Goal: Task Accomplishment & Management: Use online tool/utility

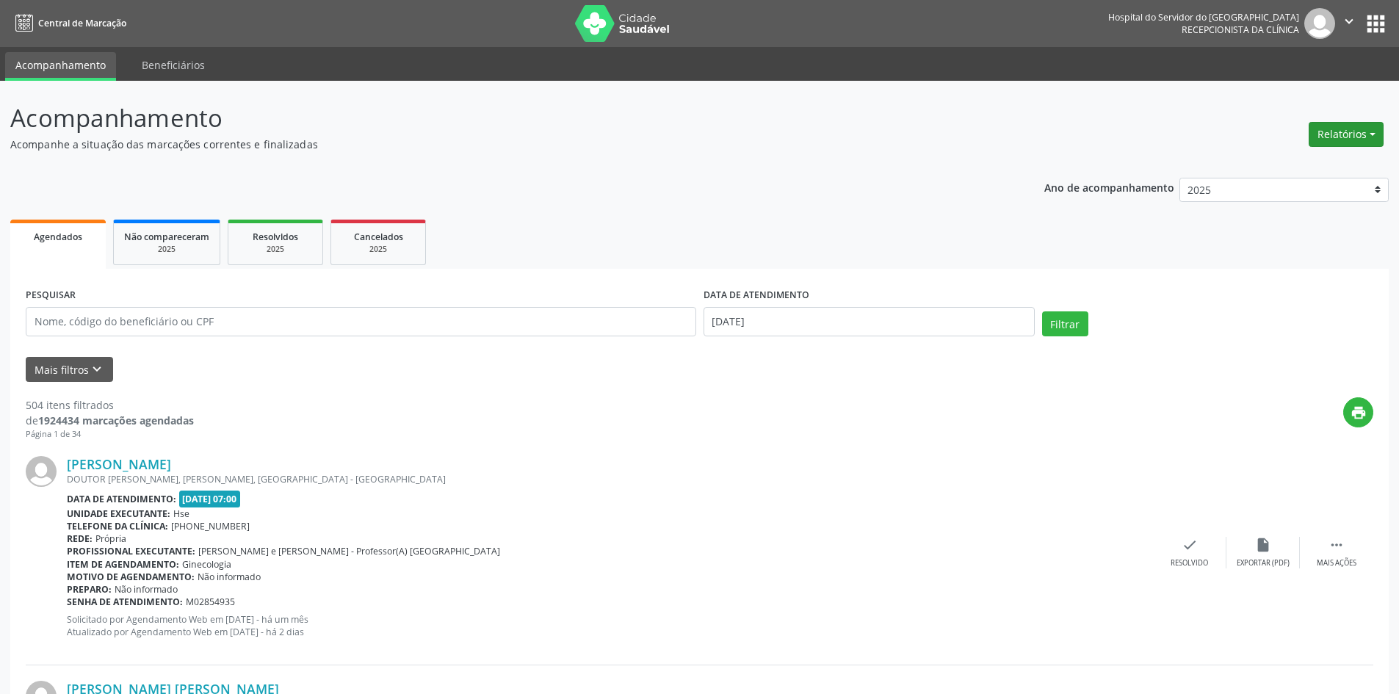
click at [1337, 128] on button "Relatórios" at bounding box center [1345, 134] width 75 height 25
click at [1294, 163] on link "Agendamentos" at bounding box center [1305, 166] width 158 height 21
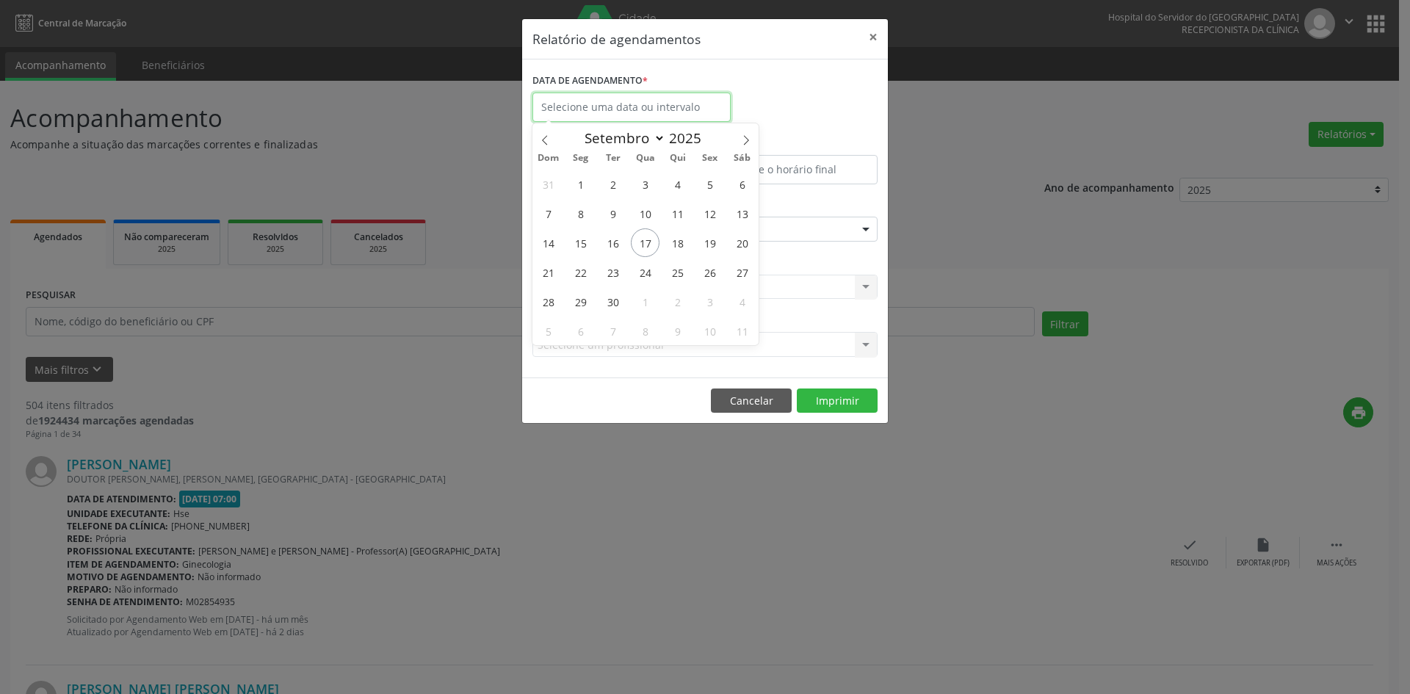
click at [603, 101] on input "text" at bounding box center [631, 106] width 198 height 29
click at [748, 135] on icon at bounding box center [746, 140] width 10 height 10
select select "9"
click at [640, 183] on span "1" at bounding box center [645, 184] width 29 height 29
type input "[DATE]"
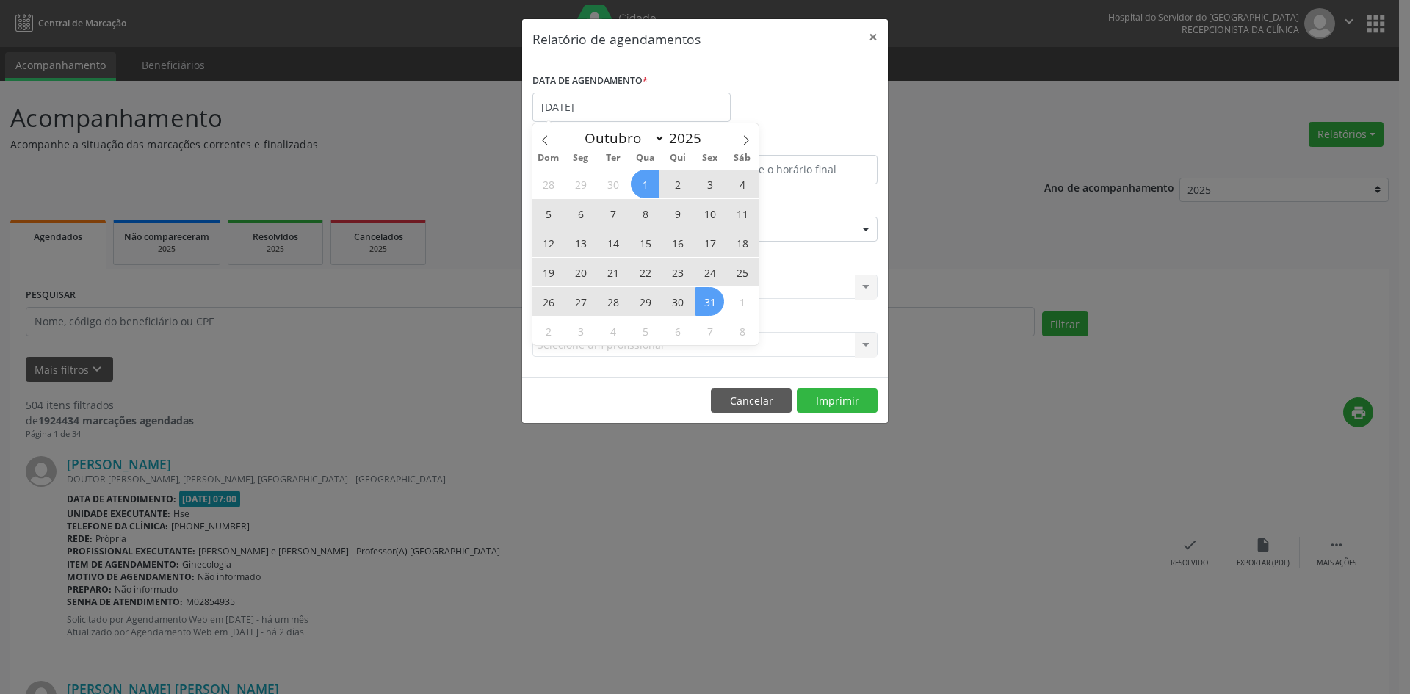
drag, startPoint x: 640, startPoint y: 183, endPoint x: 702, endPoint y: 298, distance: 130.7
click at [702, 298] on div "28 29 30 1 2 3 4 5 6 7 8 9 10 11 12 13 14 15 16 17 18 19 20 21 22 23 24 25 26 2…" at bounding box center [645, 257] width 226 height 176
click at [702, 298] on span "31" at bounding box center [709, 301] width 29 height 29
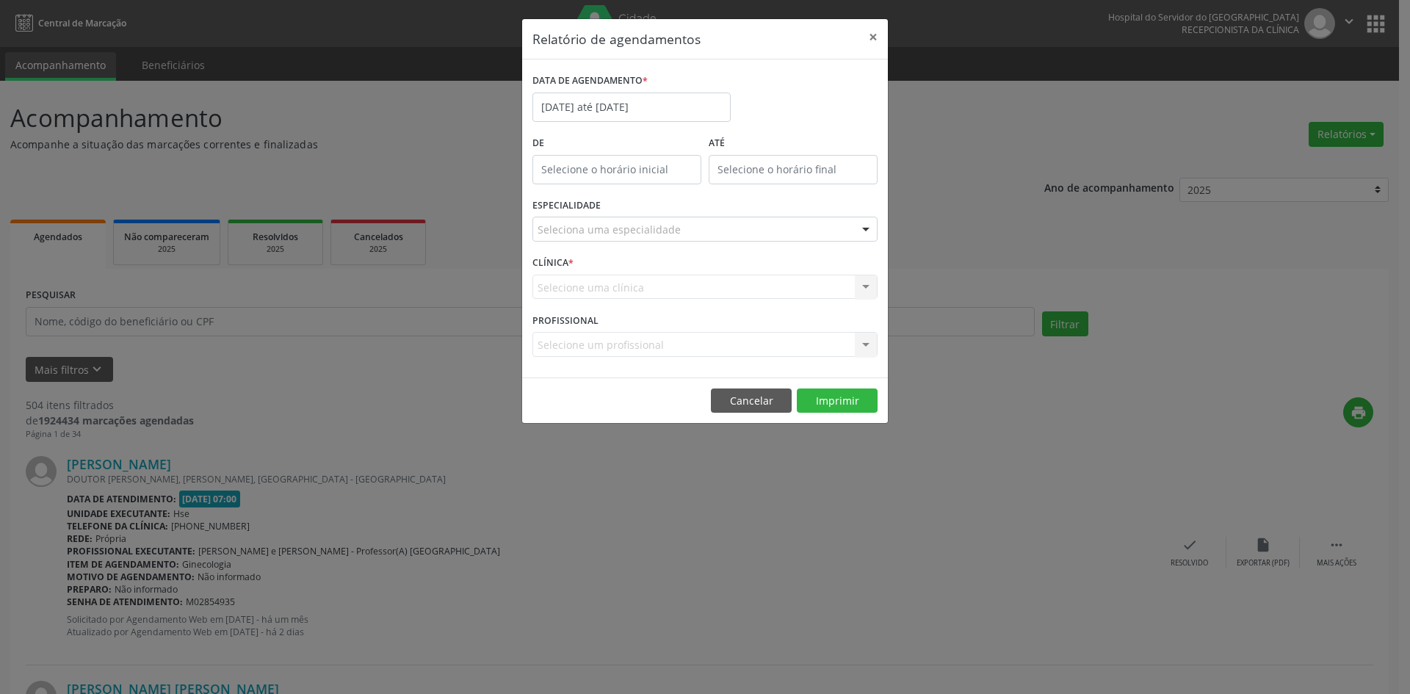
click at [697, 228] on div "Seleciona uma especialidade" at bounding box center [704, 229] width 345 height 25
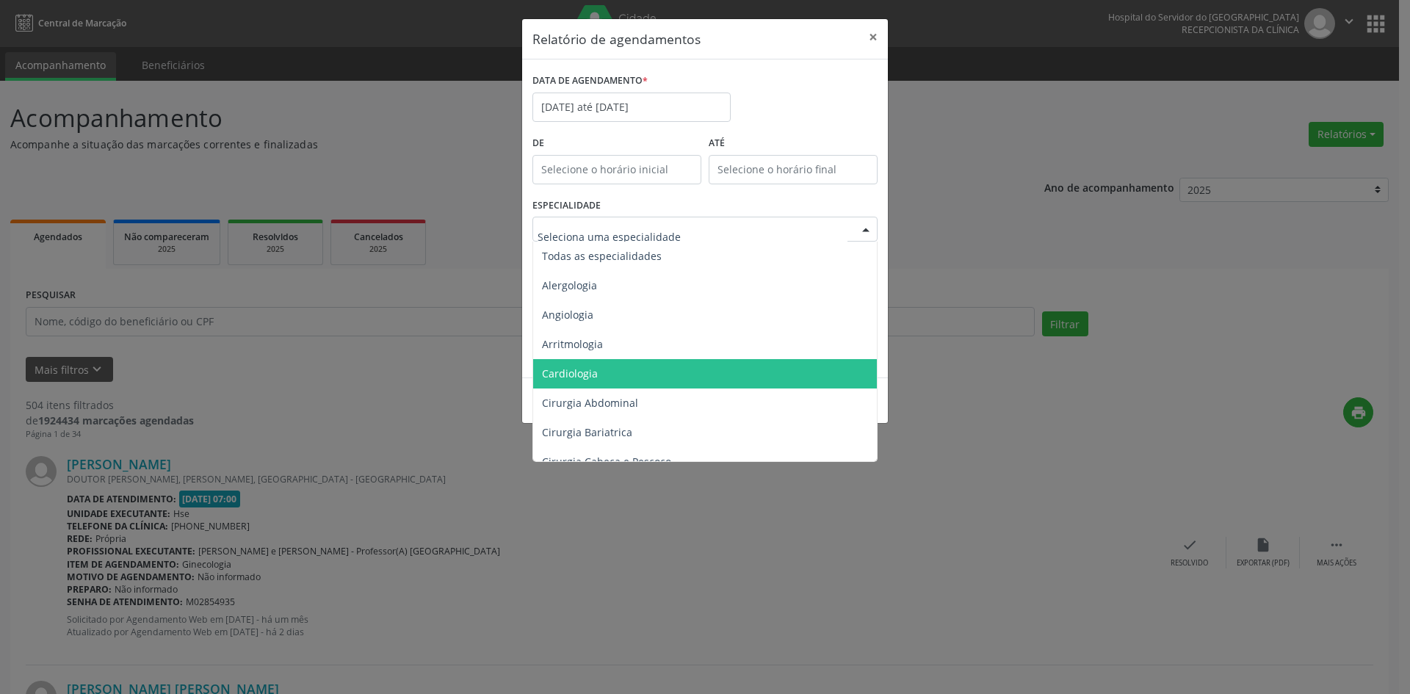
click at [670, 375] on span "Cardiologia" at bounding box center [706, 373] width 346 height 29
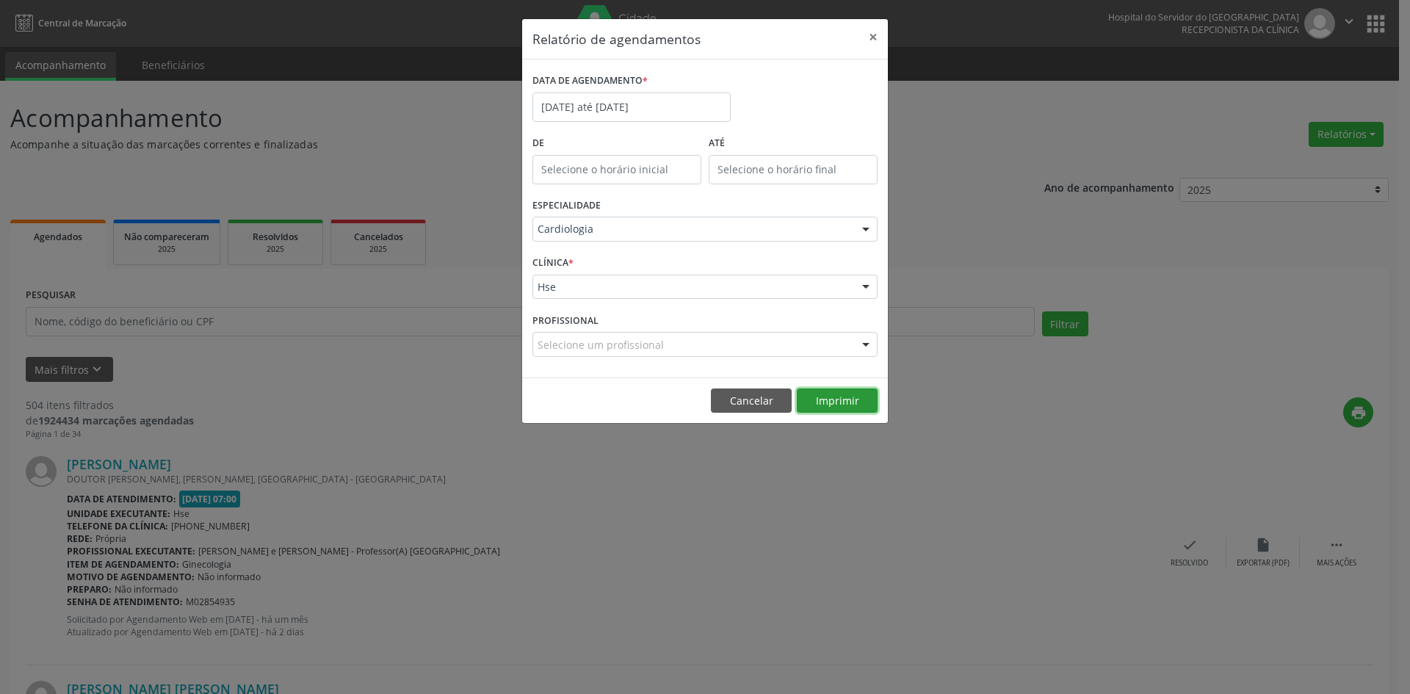
click at [825, 400] on button "Imprimir" at bounding box center [837, 400] width 81 height 25
